Goal: Navigation & Orientation: Understand site structure

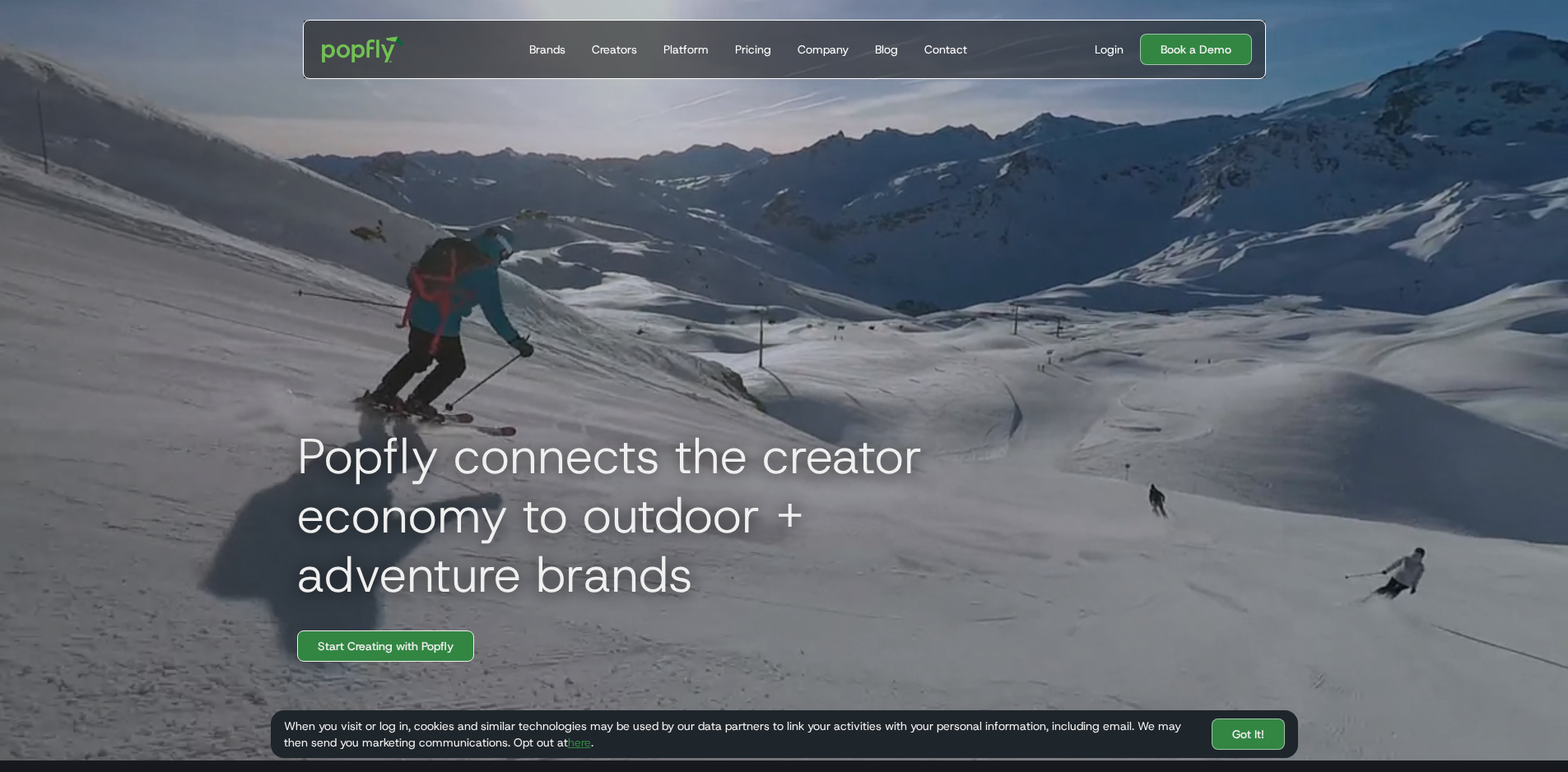
click at [397, 659] on link "Start Creating with Popfly" at bounding box center [385, 646] width 177 height 31
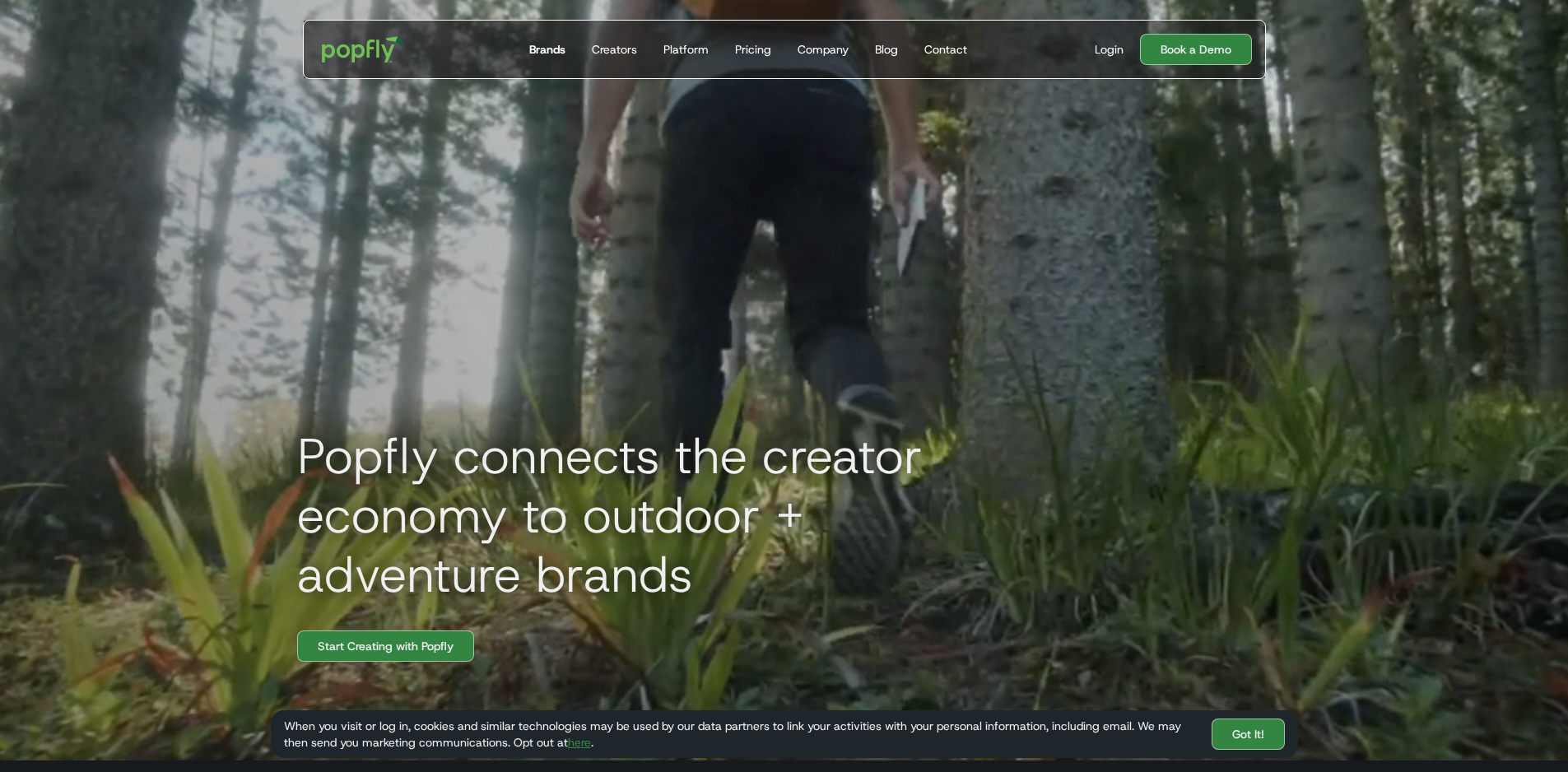
click at [550, 49] on div "Brands" at bounding box center [548, 49] width 37 height 17
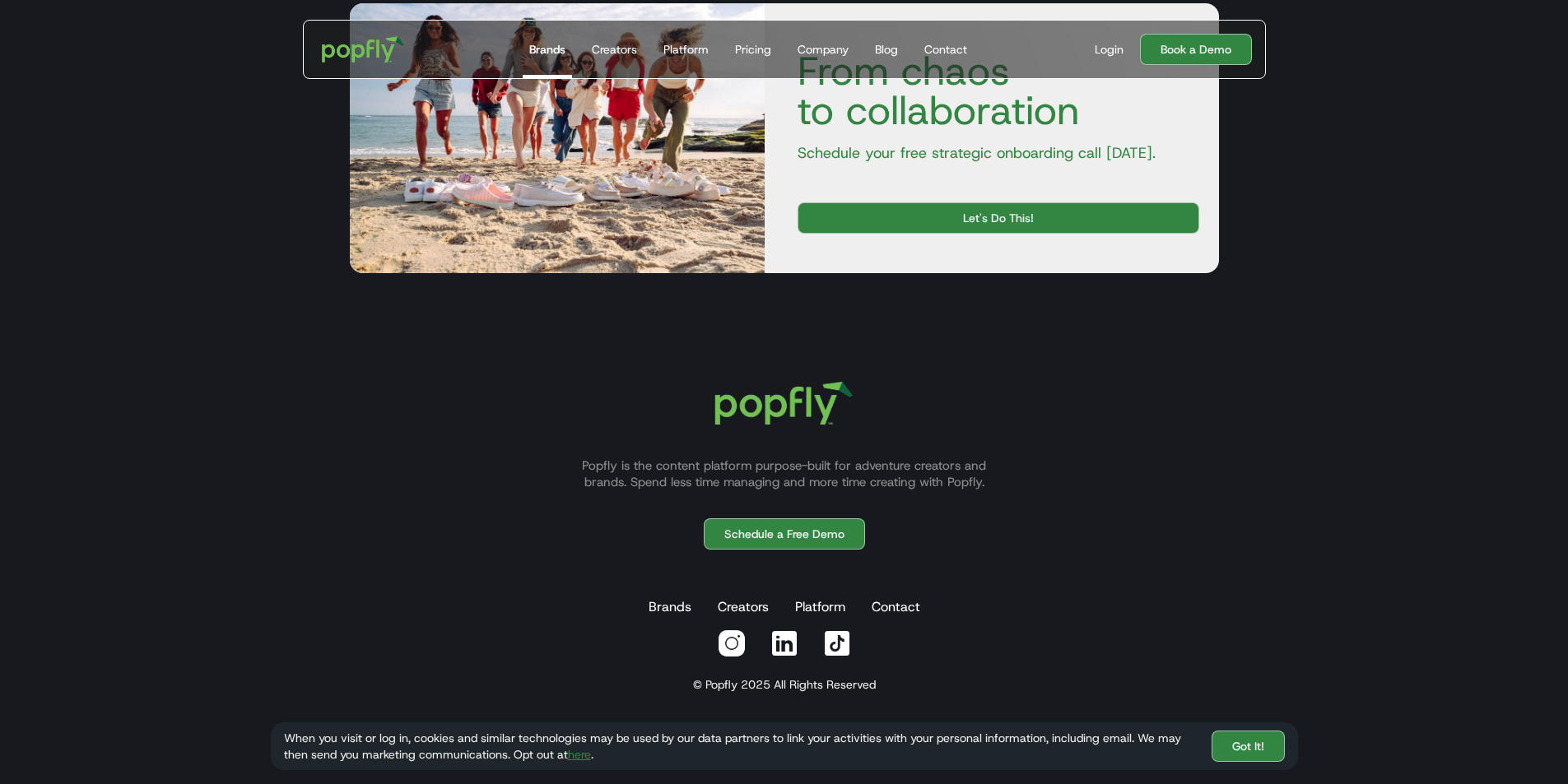
scroll to position [2987, 0]
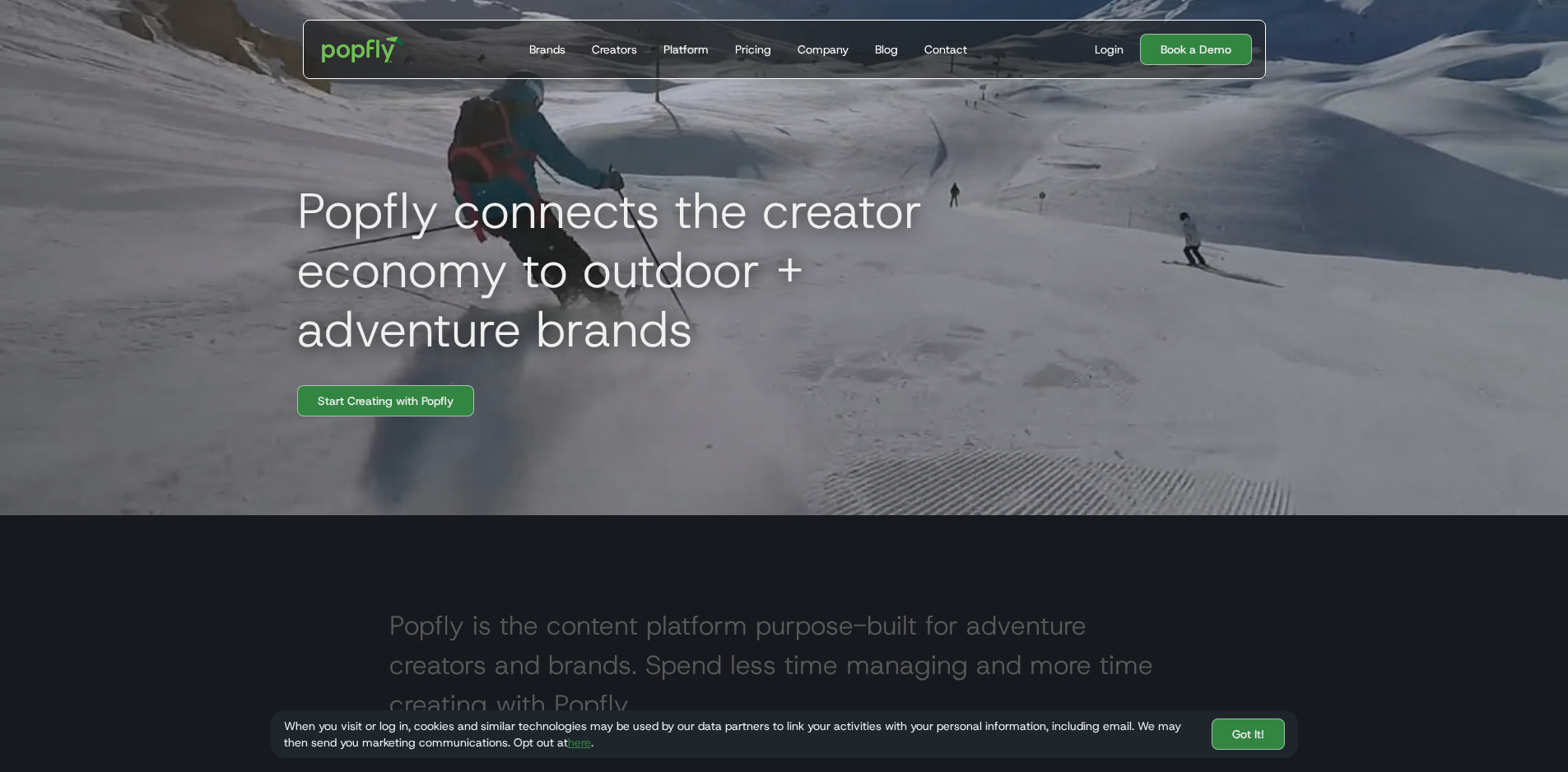
scroll to position [247, 0]
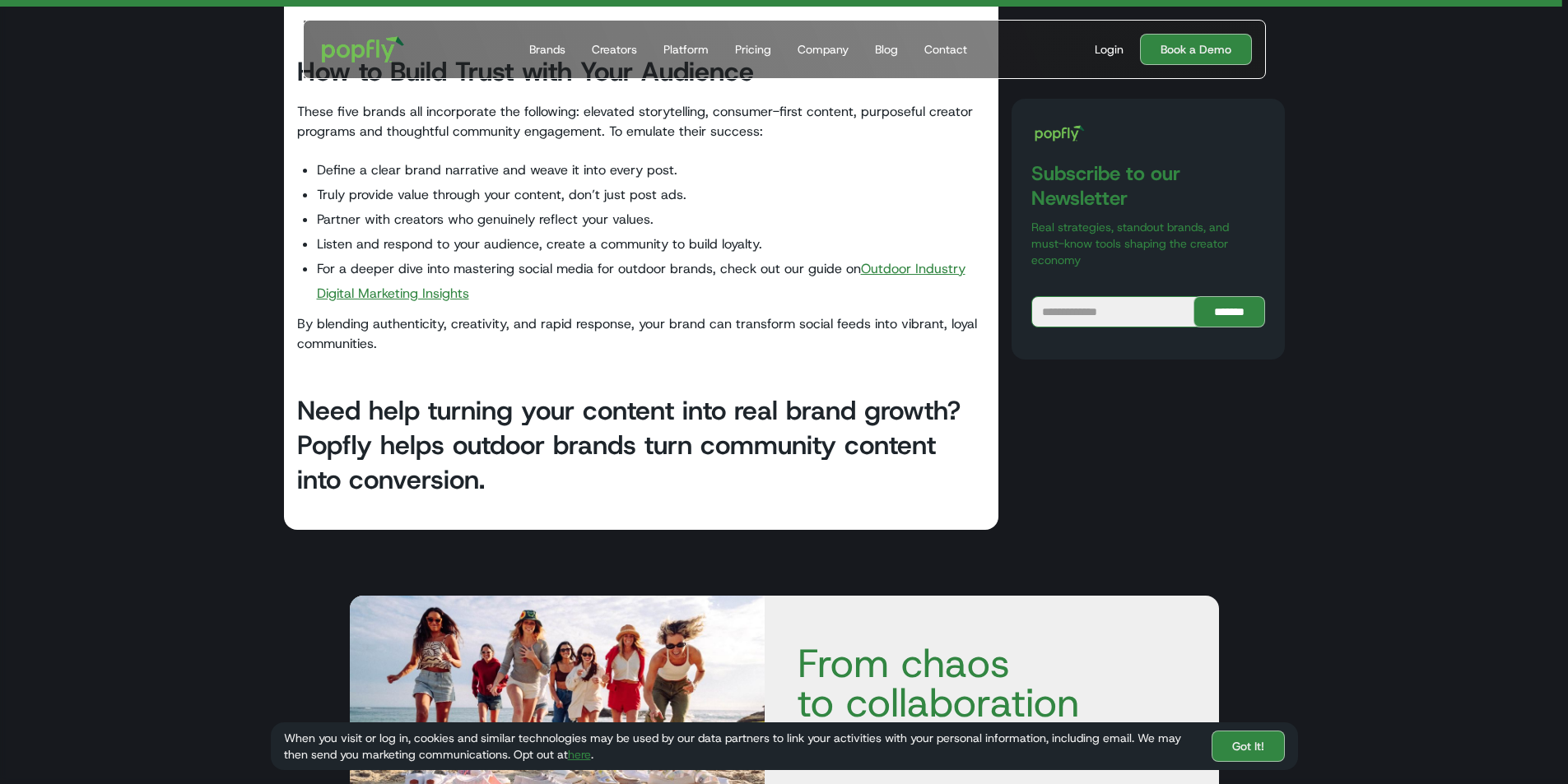
scroll to position [11846, 0]
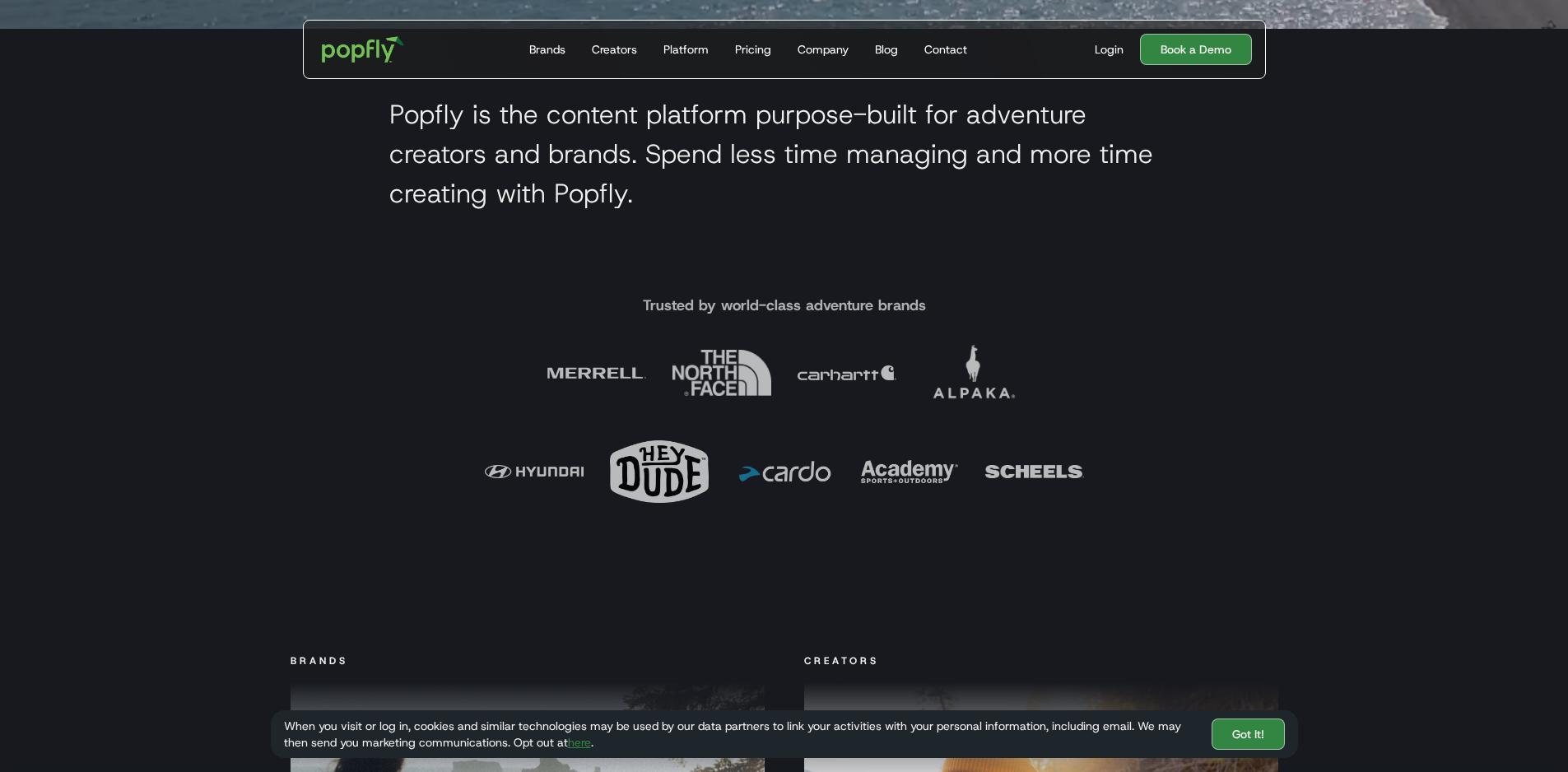
scroll to position [822, 0]
